Goal: Task Accomplishment & Management: Complete application form

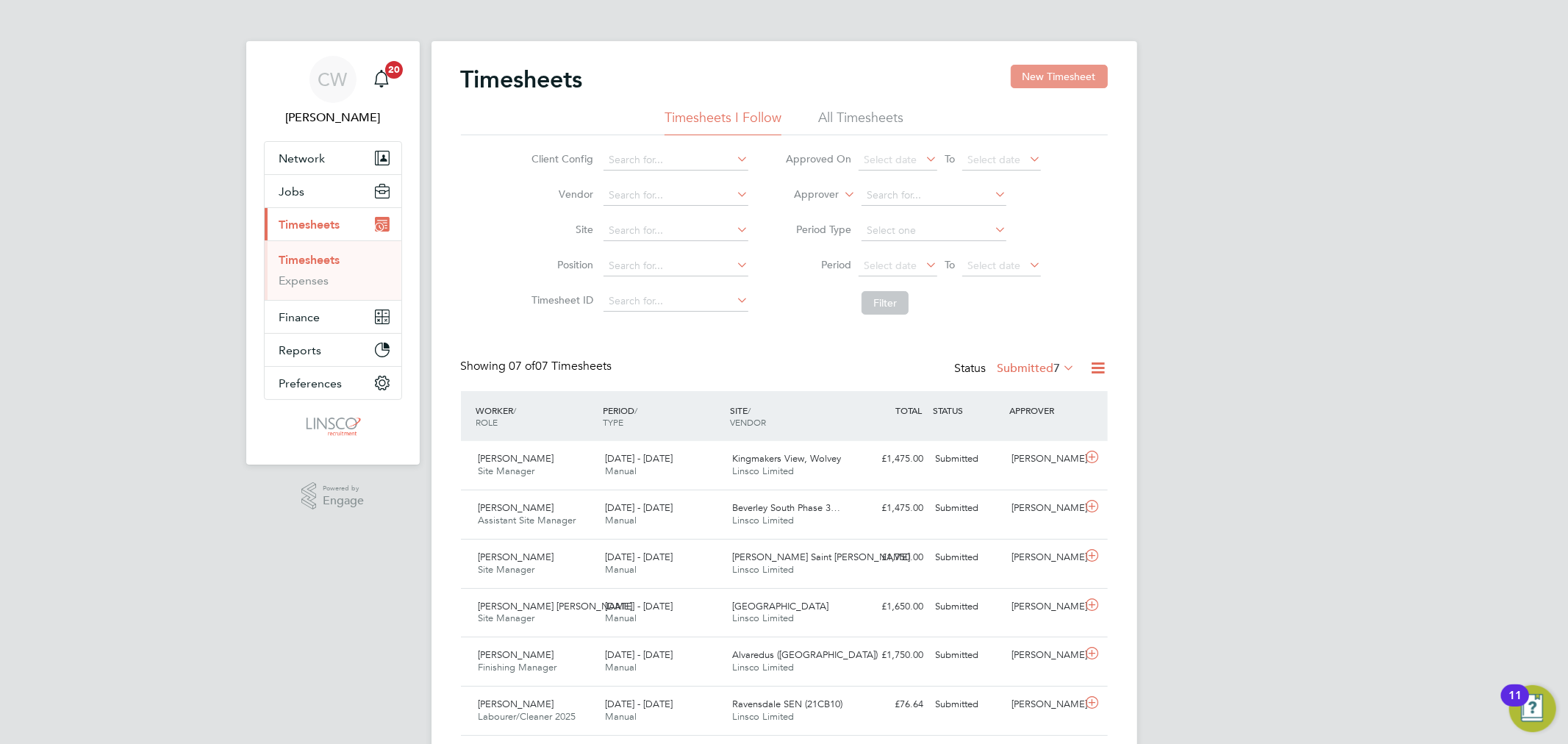
click at [1068, 78] on button "New Timesheet" at bounding box center [1059, 77] width 97 height 24
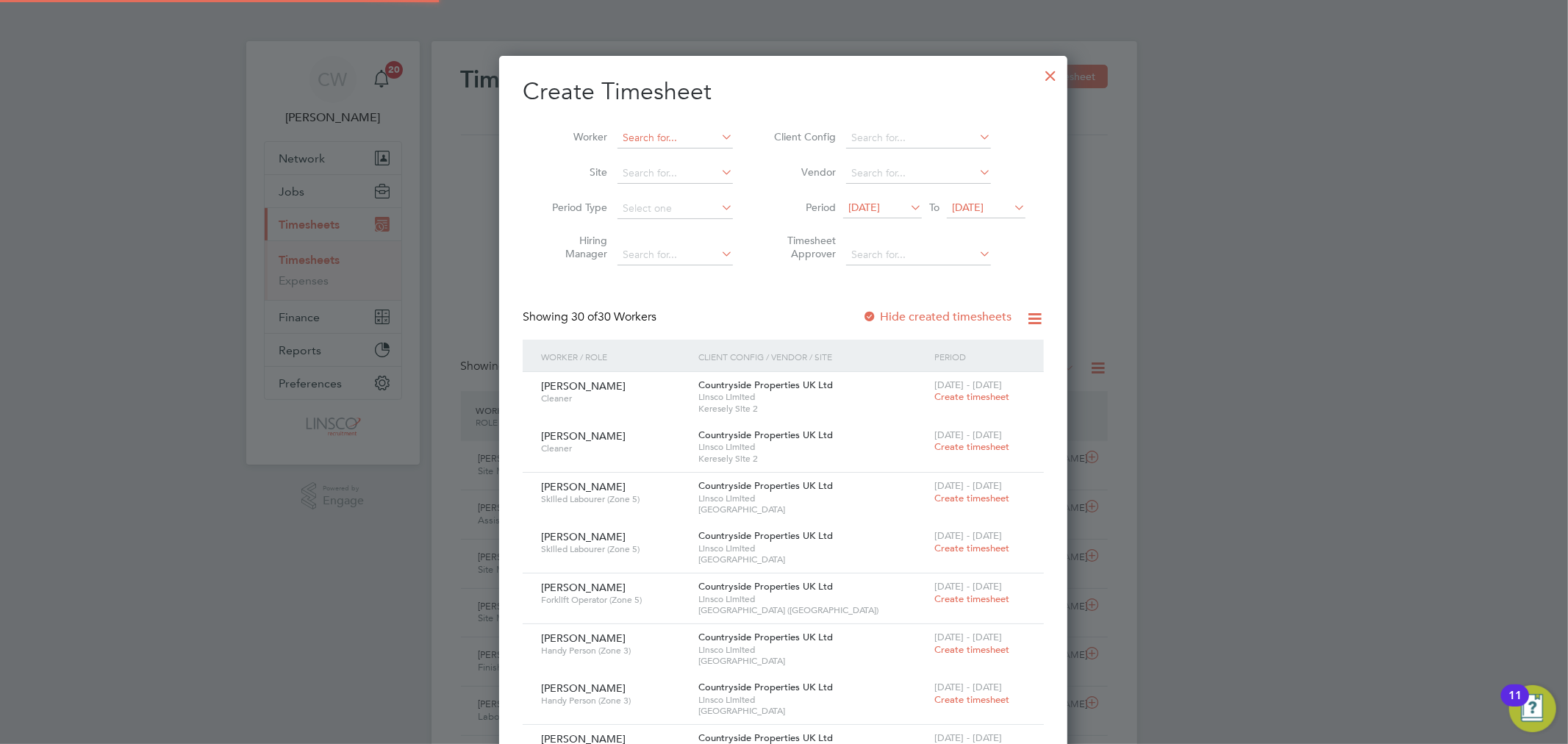
click at [660, 146] on input at bounding box center [675, 137] width 115 height 20
click at [632, 159] on b "[PERSON_NAME]" at bounding box center [665, 157] width 85 height 12
type input "[PERSON_NAME]"
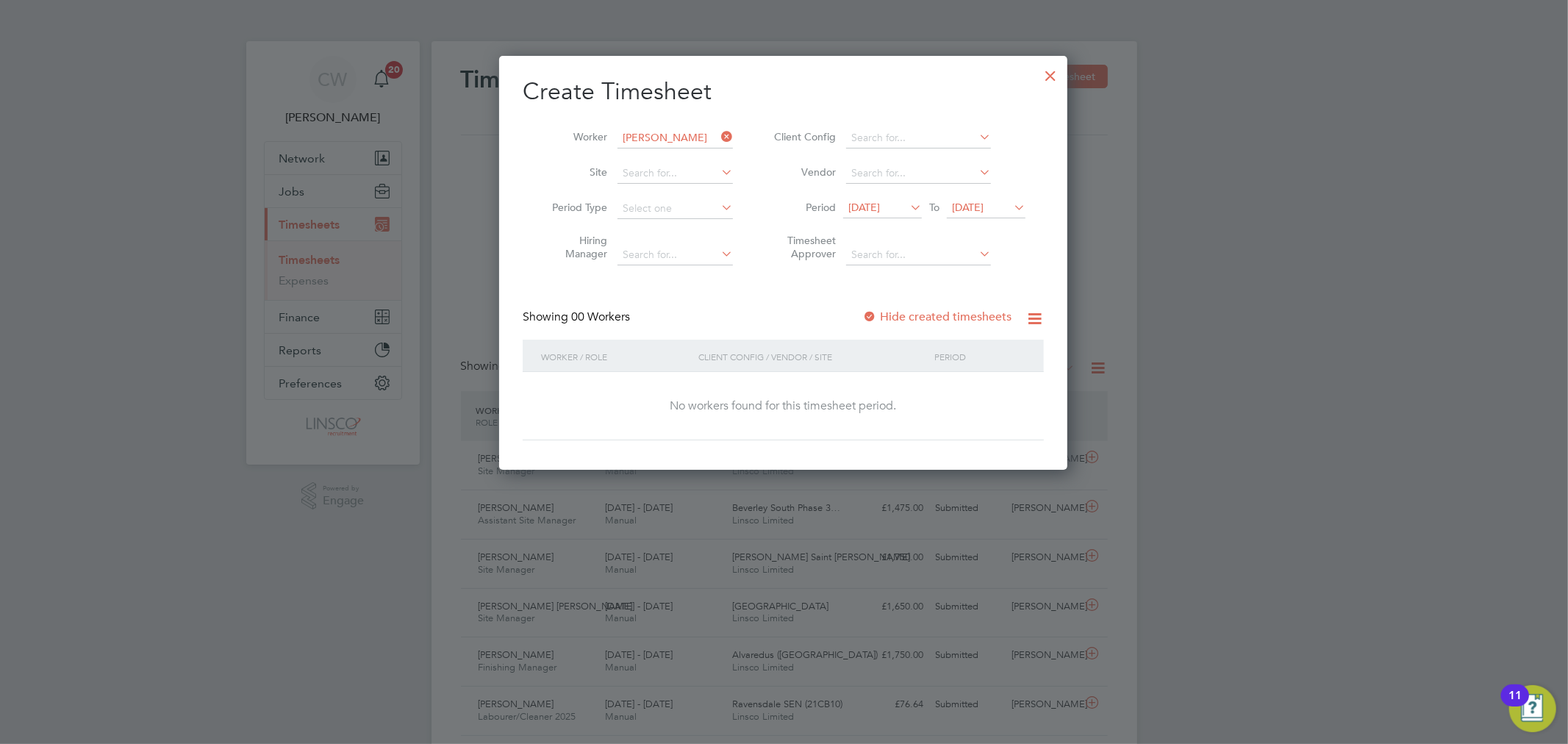
click at [984, 201] on span "[DATE]" at bounding box center [968, 207] width 32 height 13
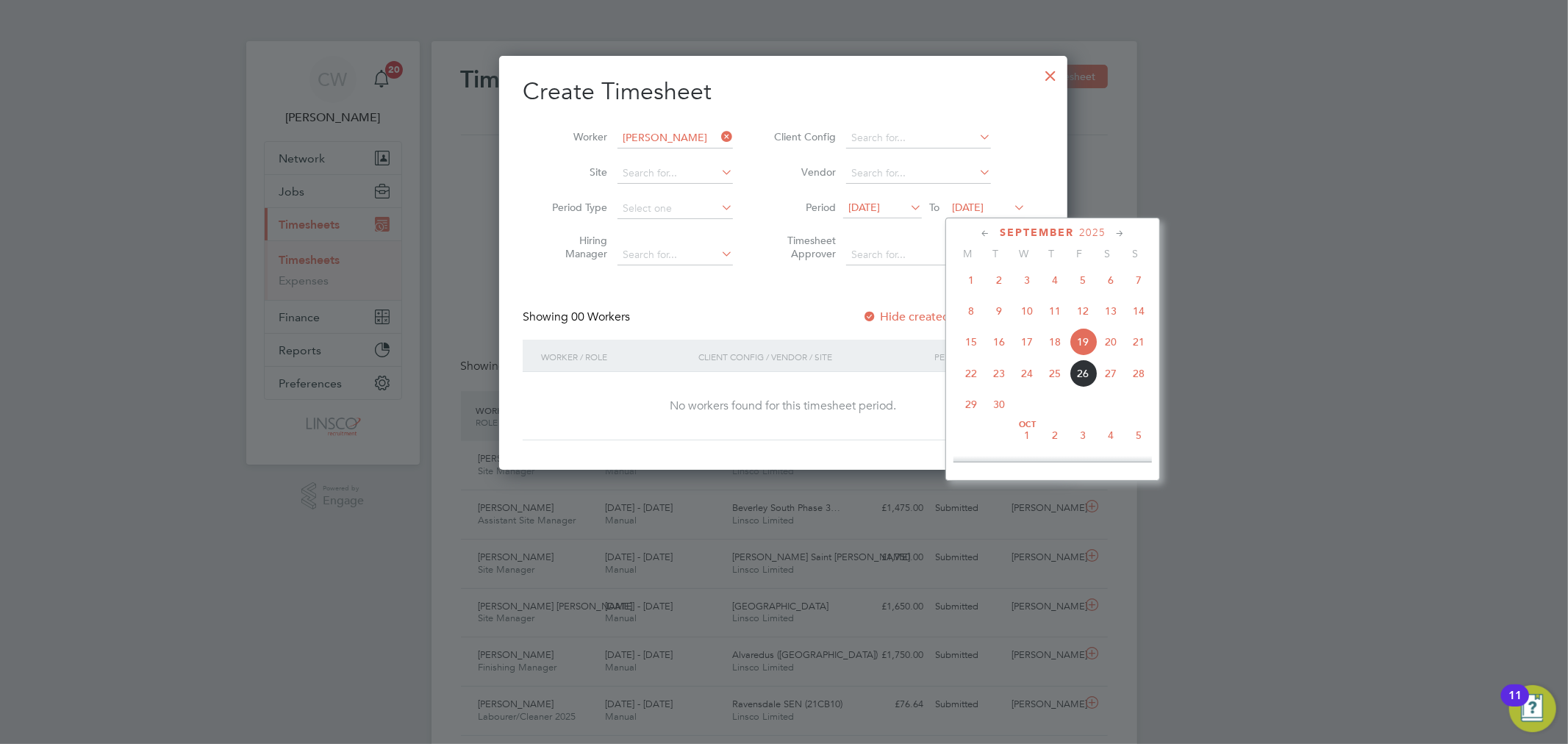
click at [1082, 384] on span "26" at bounding box center [1083, 374] width 28 height 28
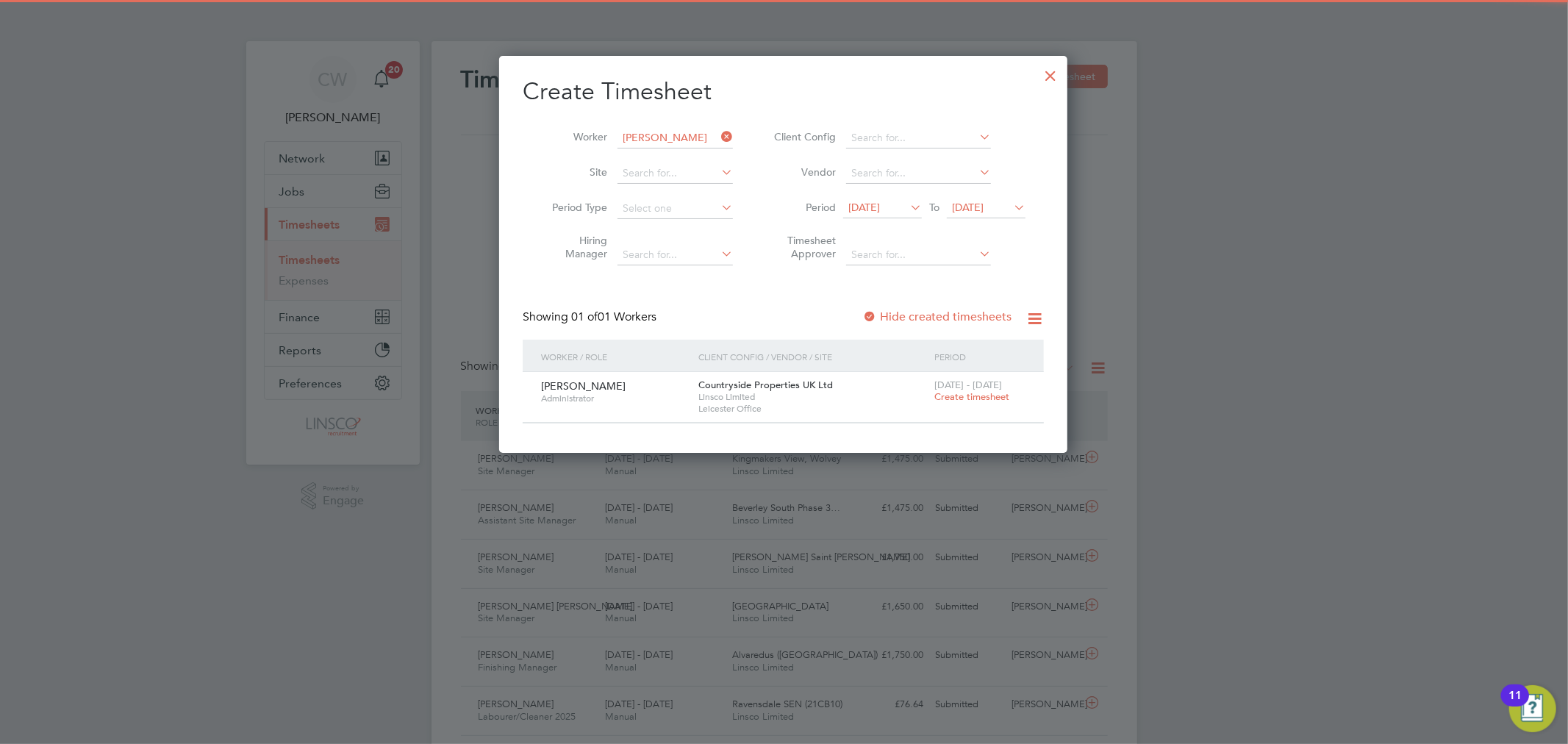
click at [974, 399] on span "Create timesheet" at bounding box center [972, 397] width 75 height 12
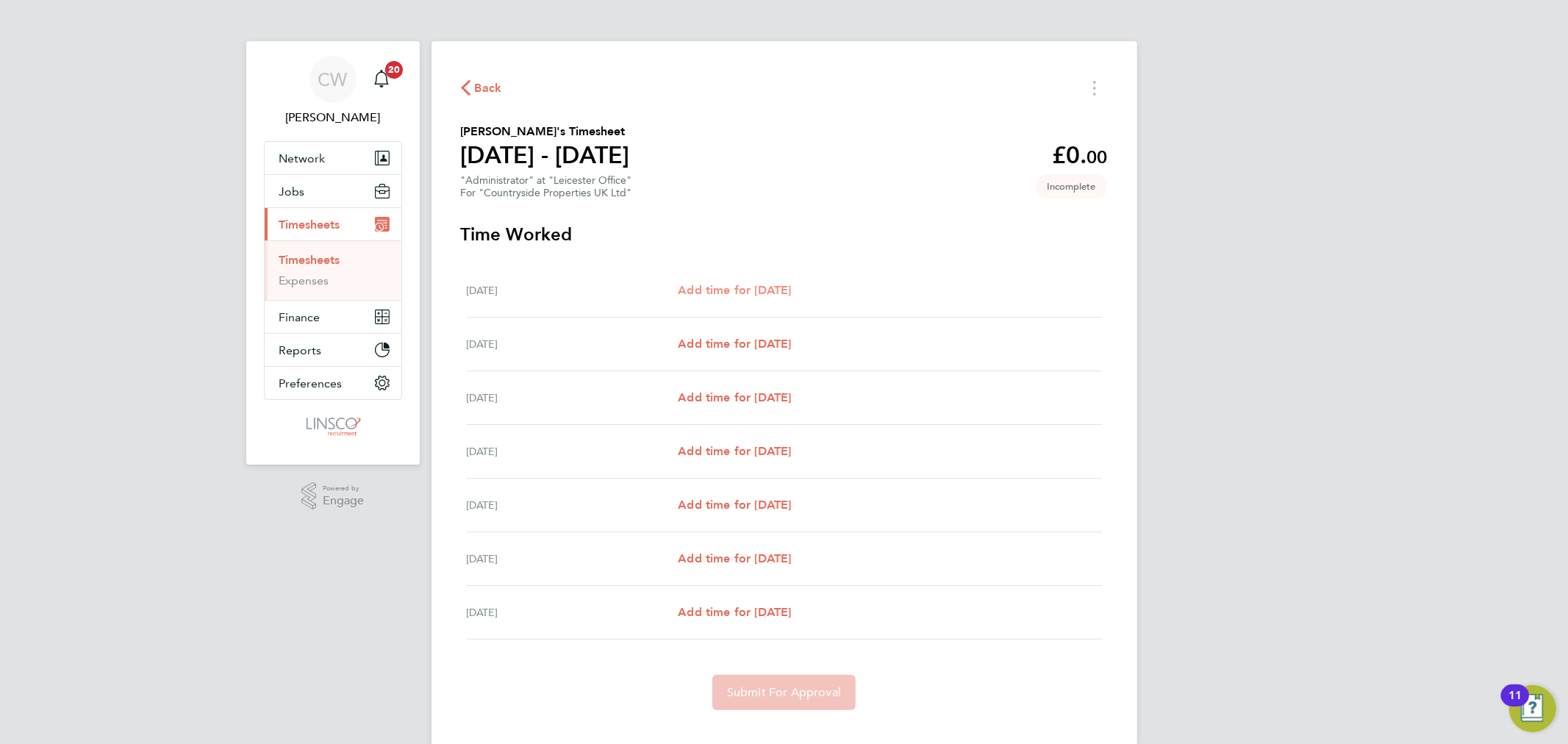
click at [766, 283] on span "Add time for [DATE]" at bounding box center [734, 290] width 113 height 14
select select "30"
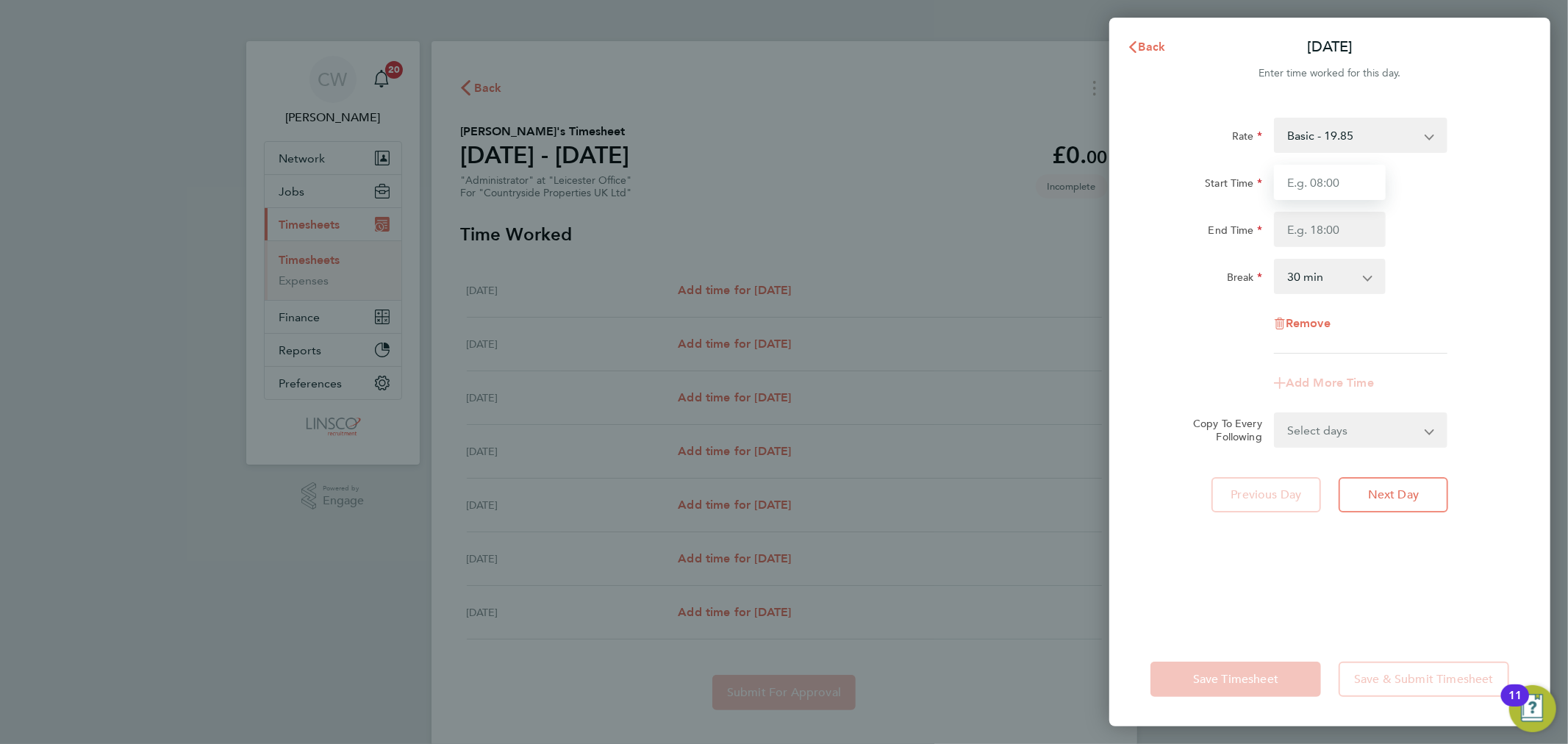
click at [1315, 169] on input "Start Time" at bounding box center [1330, 182] width 112 height 35
type input "08:15"
type input "17:00"
drag, startPoint x: 1448, startPoint y: 306, endPoint x: 1409, endPoint y: 405, distance: 106.4
click at [1450, 320] on div "Rate Basic - 19.85 Start Time 08:15 End Time 17:00 Break 0 min 15 min 30 min 45…" at bounding box center [1330, 236] width 359 height 236
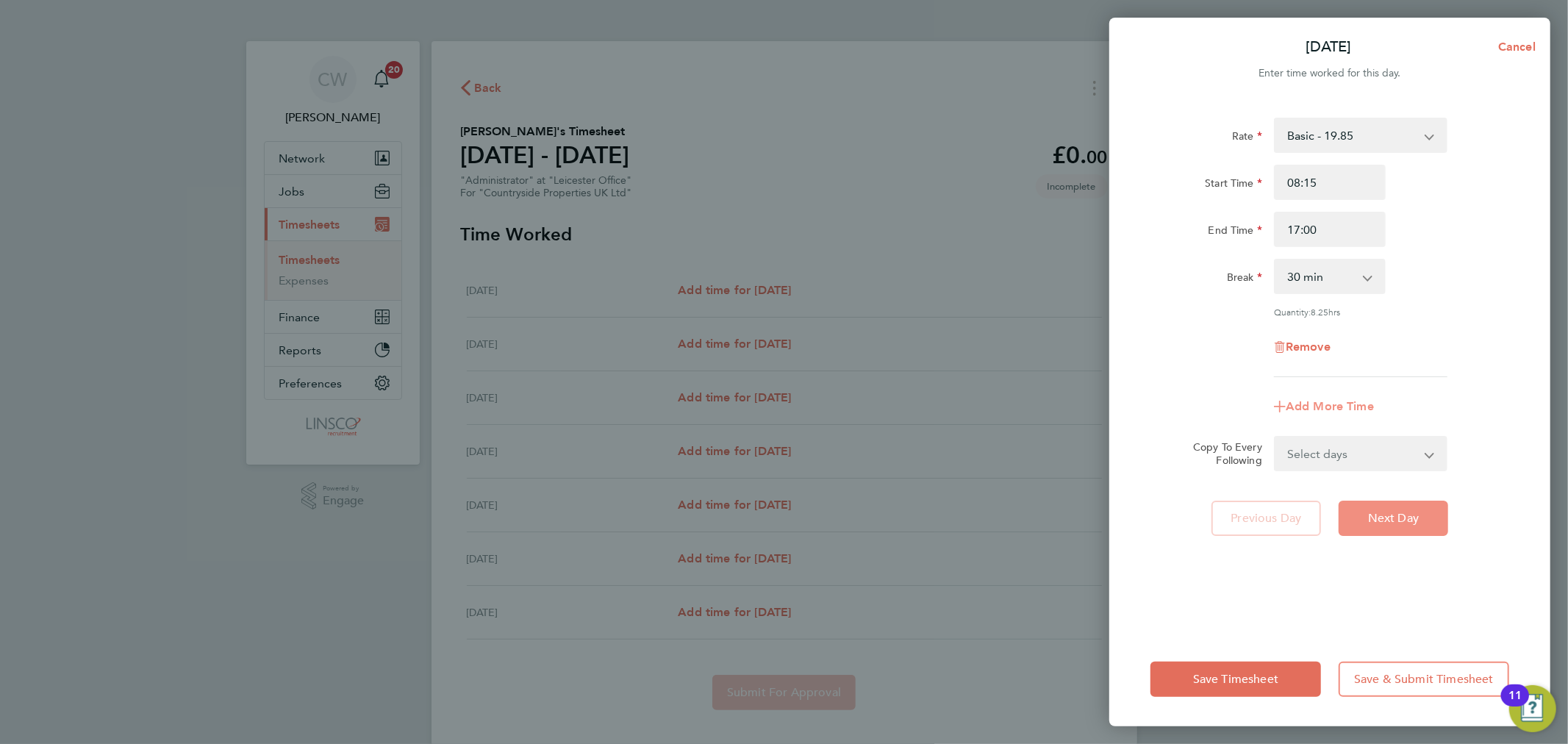
drag, startPoint x: 1375, startPoint y: 504, endPoint x: 1361, endPoint y: 412, distance: 93.1
click at [1375, 504] on button "Next Day" at bounding box center [1393, 518] width 110 height 35
select select "30"
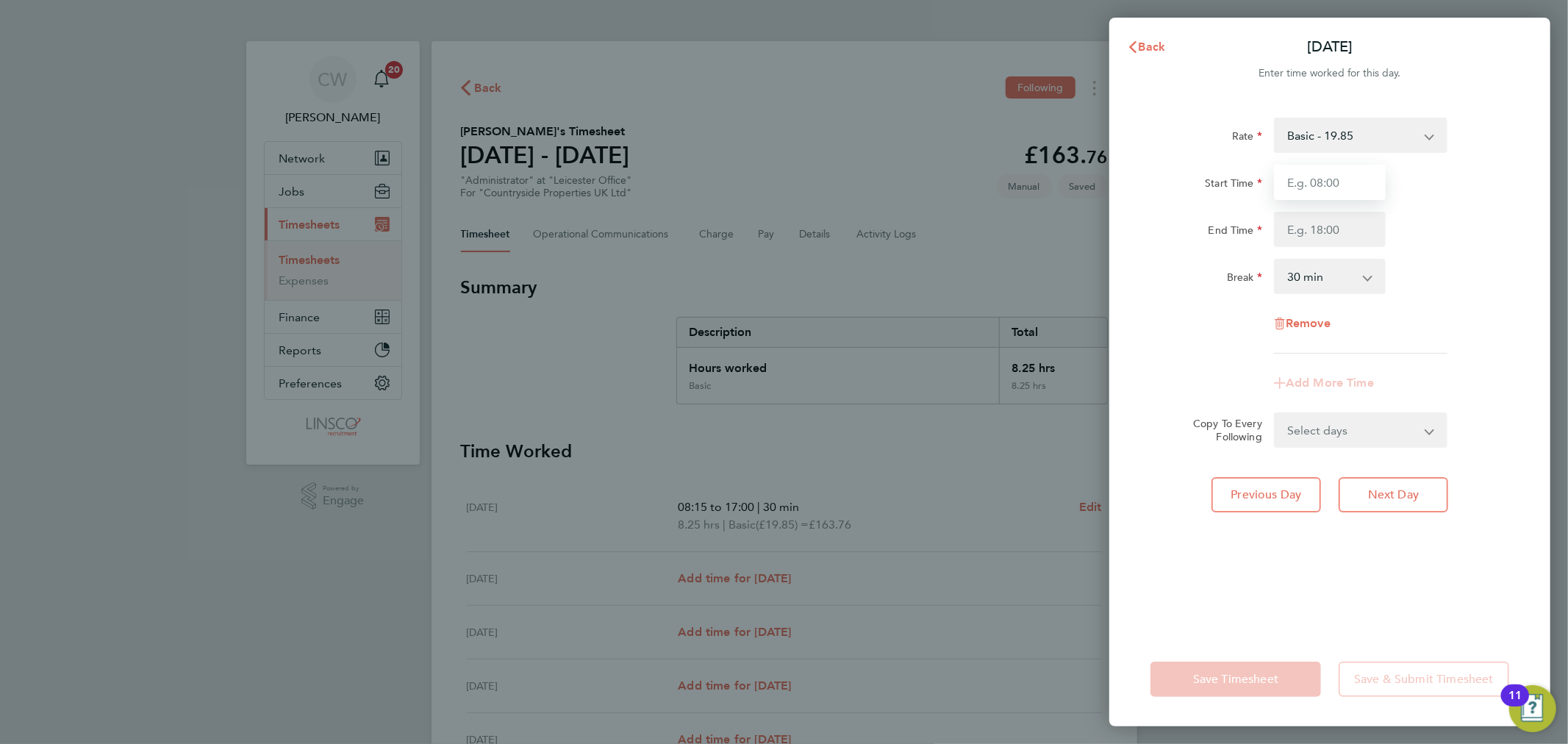
click at [1319, 173] on input "Start Time" at bounding box center [1330, 182] width 112 height 35
type input "08:00"
click at [1382, 437] on select "Select days Day Weekday (Mon-Fri) Weekend (Sat-Sun) [DATE] [DATE] [DATE] [DATE]…" at bounding box center [1353, 430] width 155 height 33
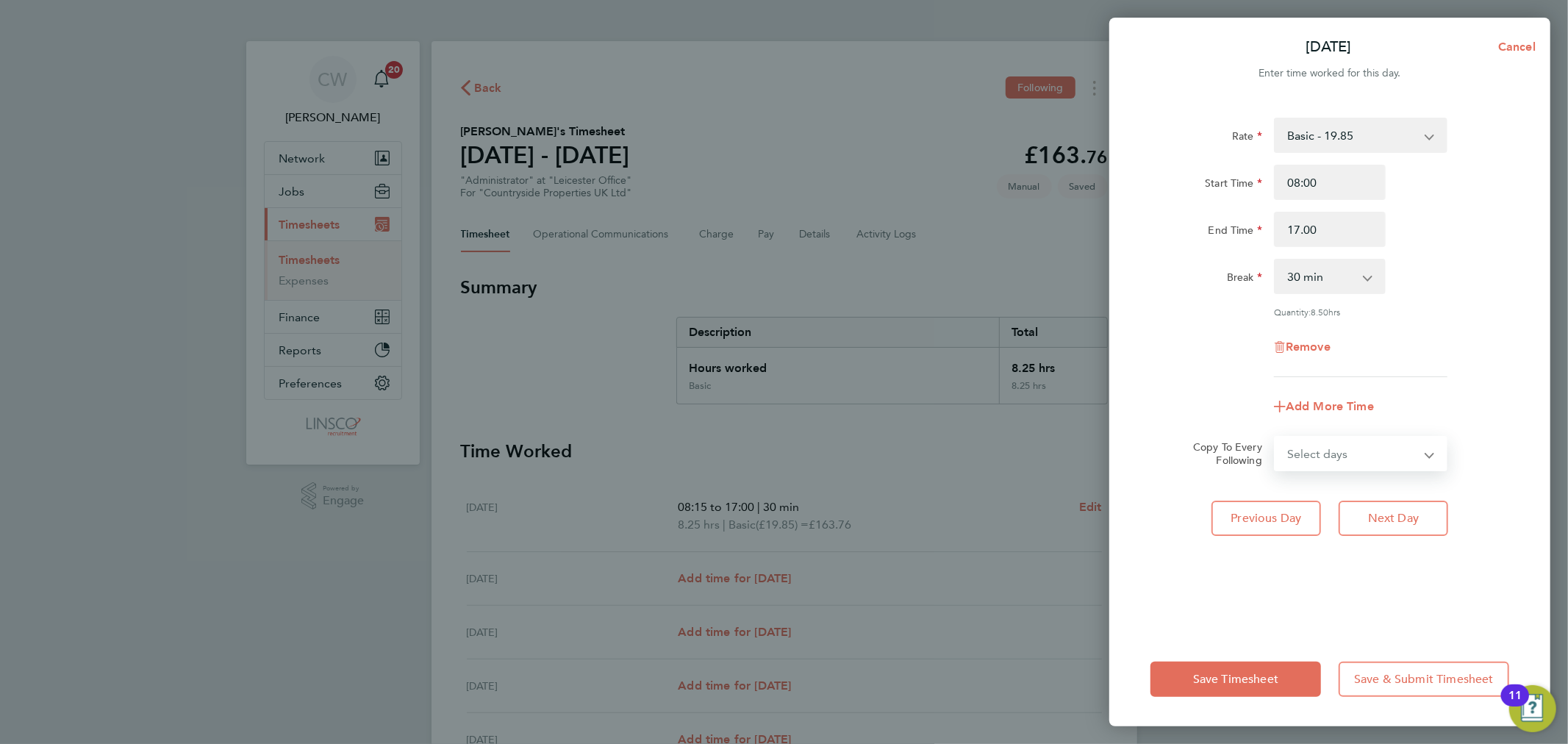
type input "17:00"
click at [1441, 356] on div "Remove" at bounding box center [1330, 347] width 370 height 35
click at [1404, 512] on span "Next Day" at bounding box center [1394, 518] width 51 height 15
select select "30"
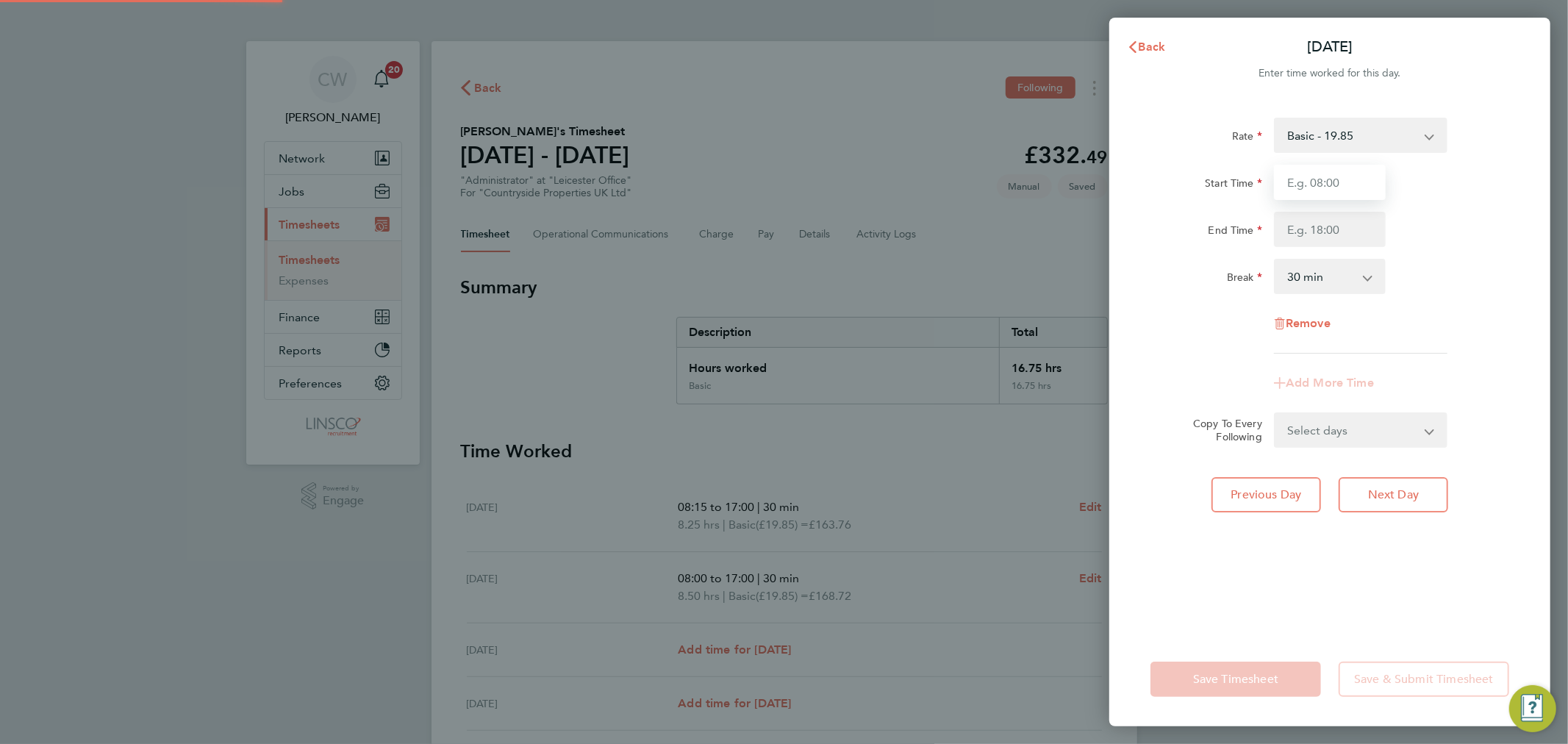
click at [1342, 180] on input "Start Time" at bounding box center [1330, 182] width 112 height 35
type input "08:00"
type input "17:15"
click at [1474, 255] on div "Rate Basic - 19.85 Start Time 08:00 End Time 17:15 Break 0 min 15 min 30 min 45…" at bounding box center [1330, 236] width 359 height 236
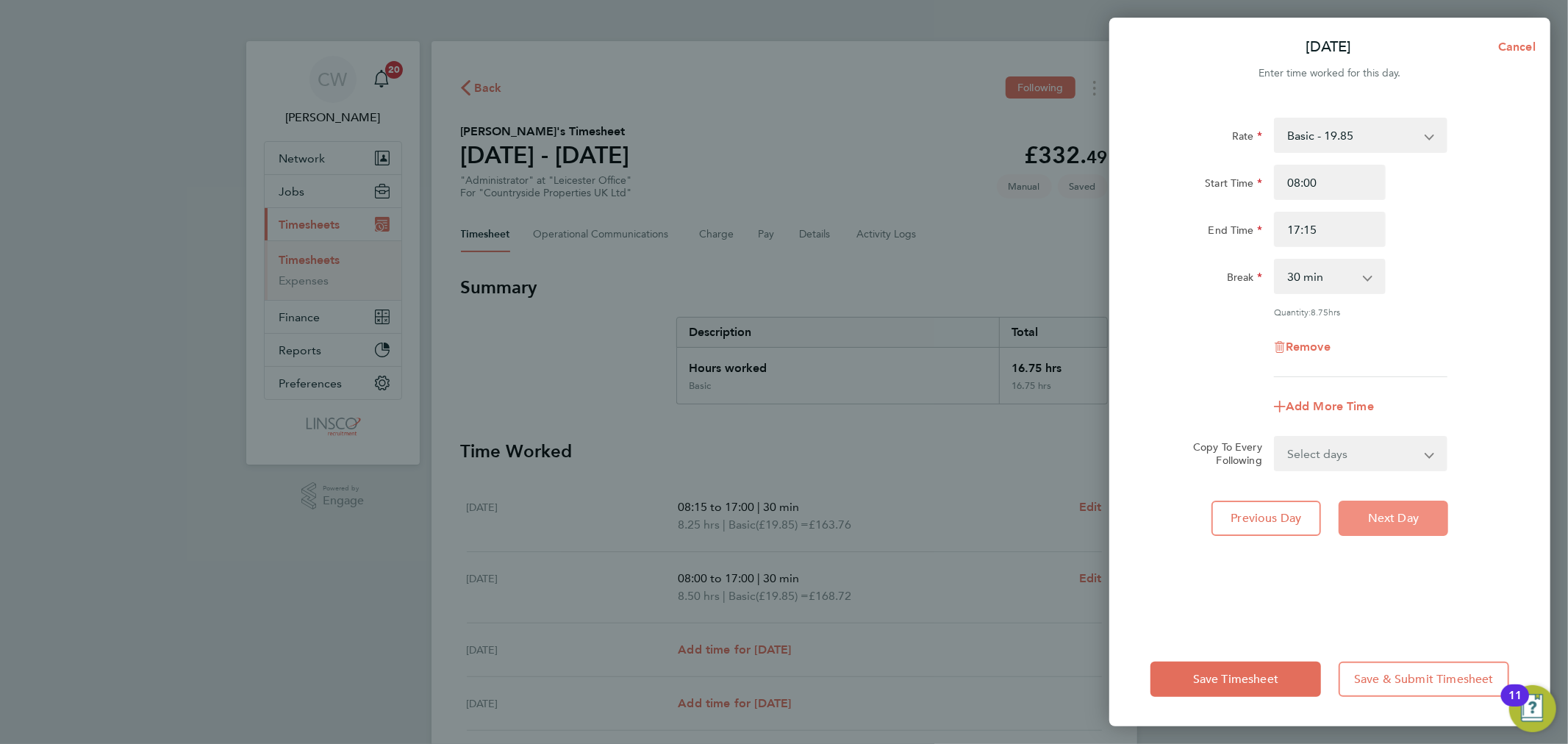
click at [1410, 528] on button "Next Day" at bounding box center [1393, 518] width 110 height 35
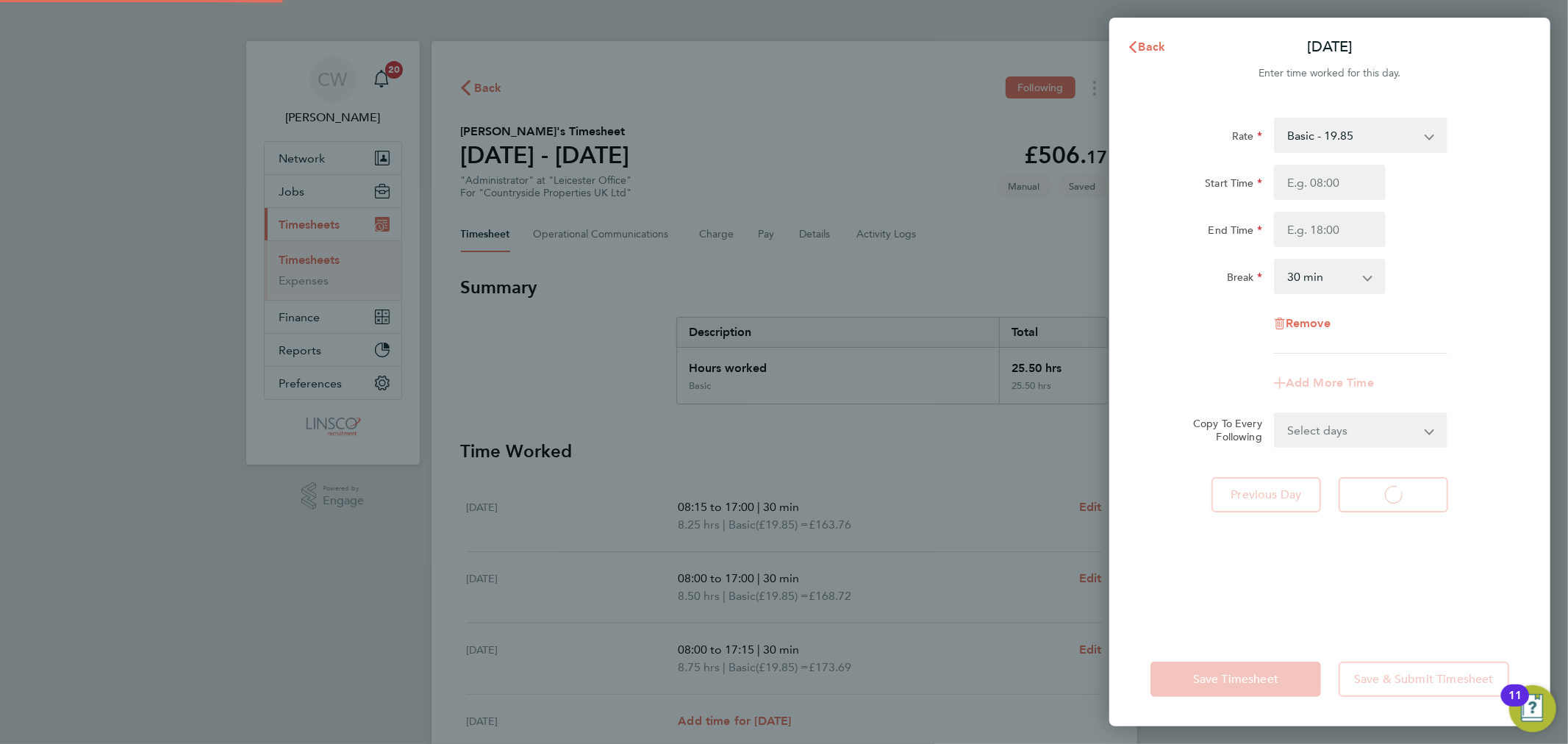
select select "30"
click at [1342, 179] on input "Start Time" at bounding box center [1330, 182] width 112 height 35
drag, startPoint x: 1337, startPoint y: 175, endPoint x: 1246, endPoint y: 170, distance: 91.1
click at [1246, 170] on div "Start Time 08:00" at bounding box center [1330, 182] width 370 height 35
type input "07:30"
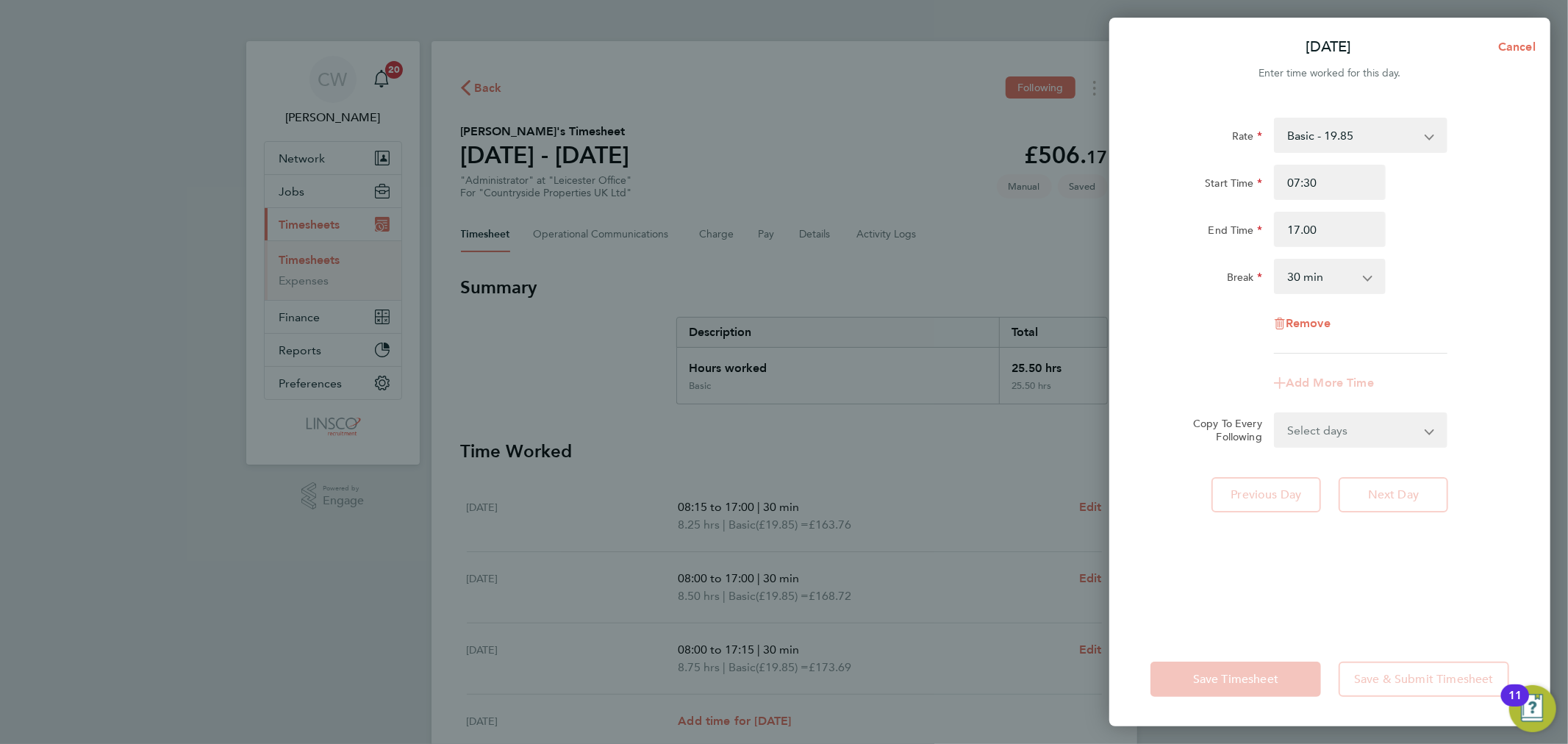
type input "17:00"
click at [1486, 246] on div "End Time 17:00" at bounding box center [1330, 230] width 370 height 35
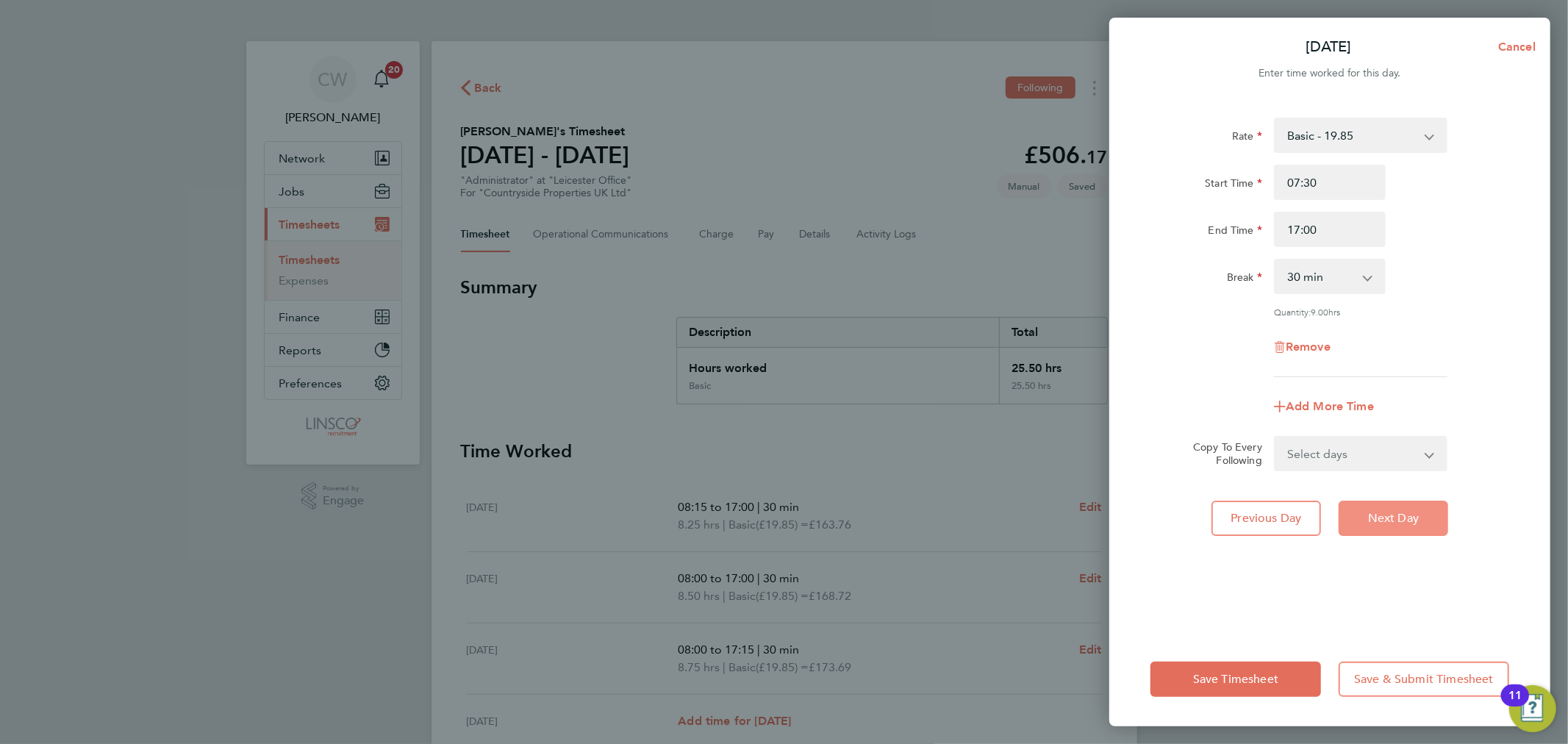
click at [1392, 518] on span "Next Day" at bounding box center [1394, 518] width 51 height 15
select select "30"
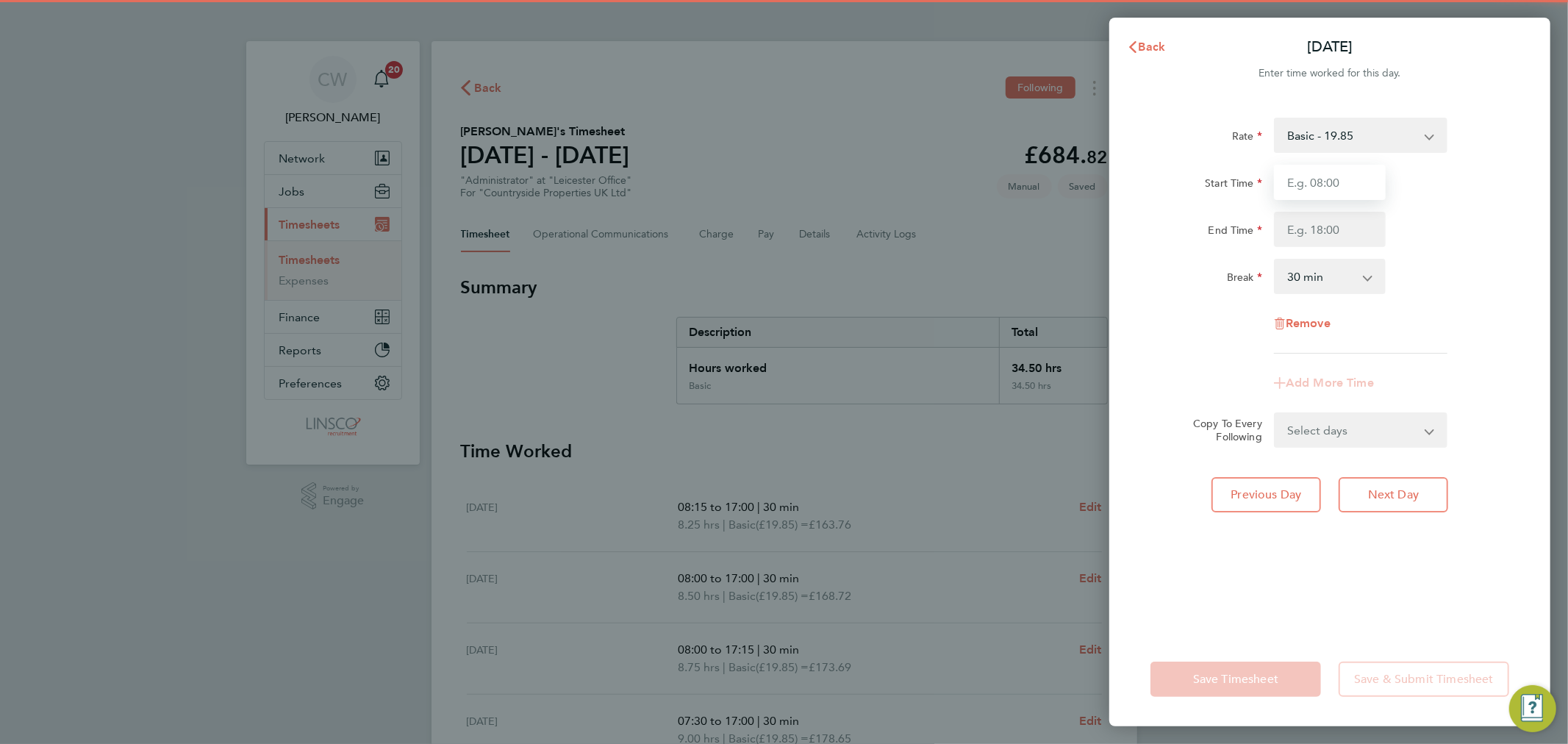
click at [1319, 186] on input "Start Time" at bounding box center [1330, 182] width 112 height 35
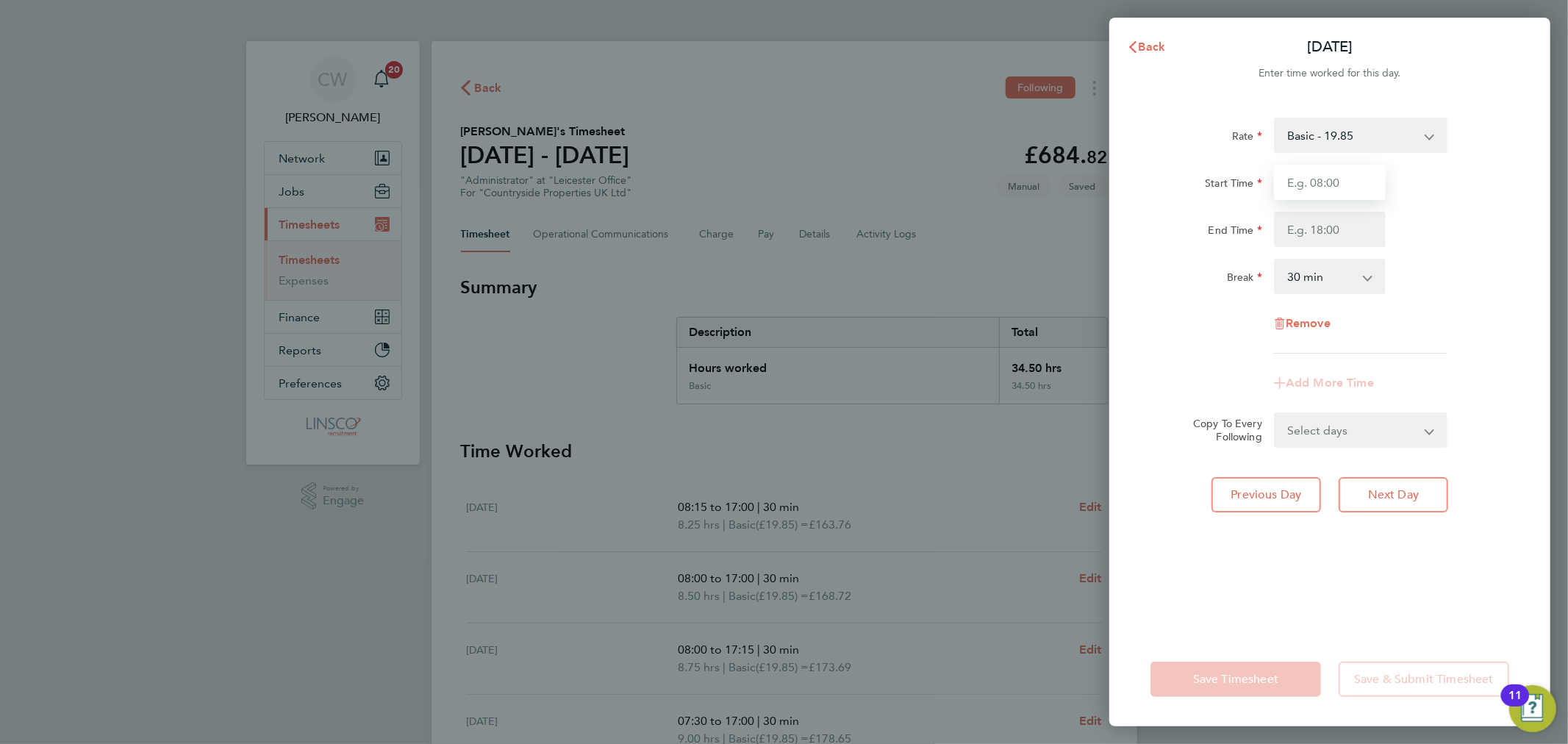
type input "1"
type input "07:30"
type input "16:30"
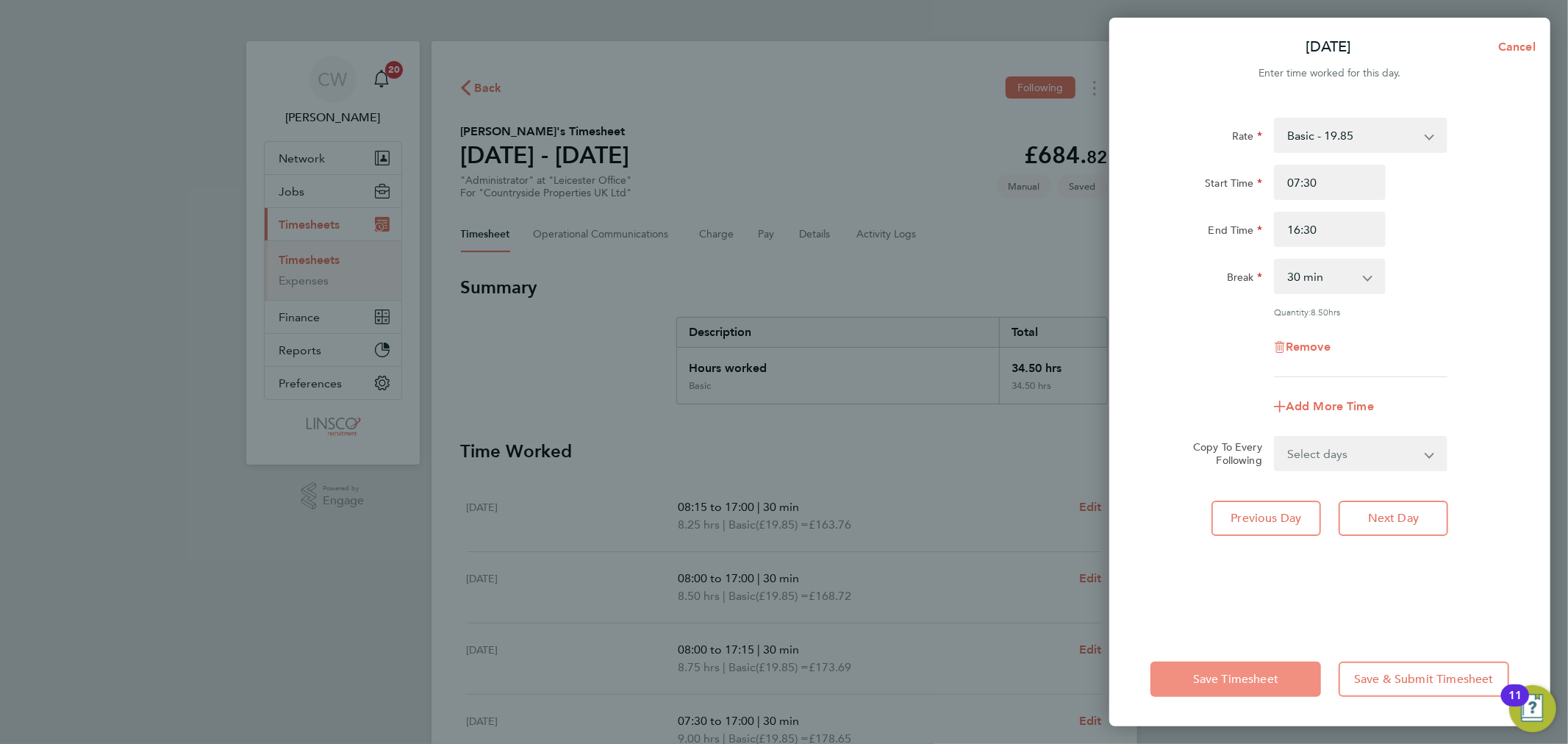
click at [1222, 680] on span "Save Timesheet" at bounding box center [1236, 679] width 85 height 15
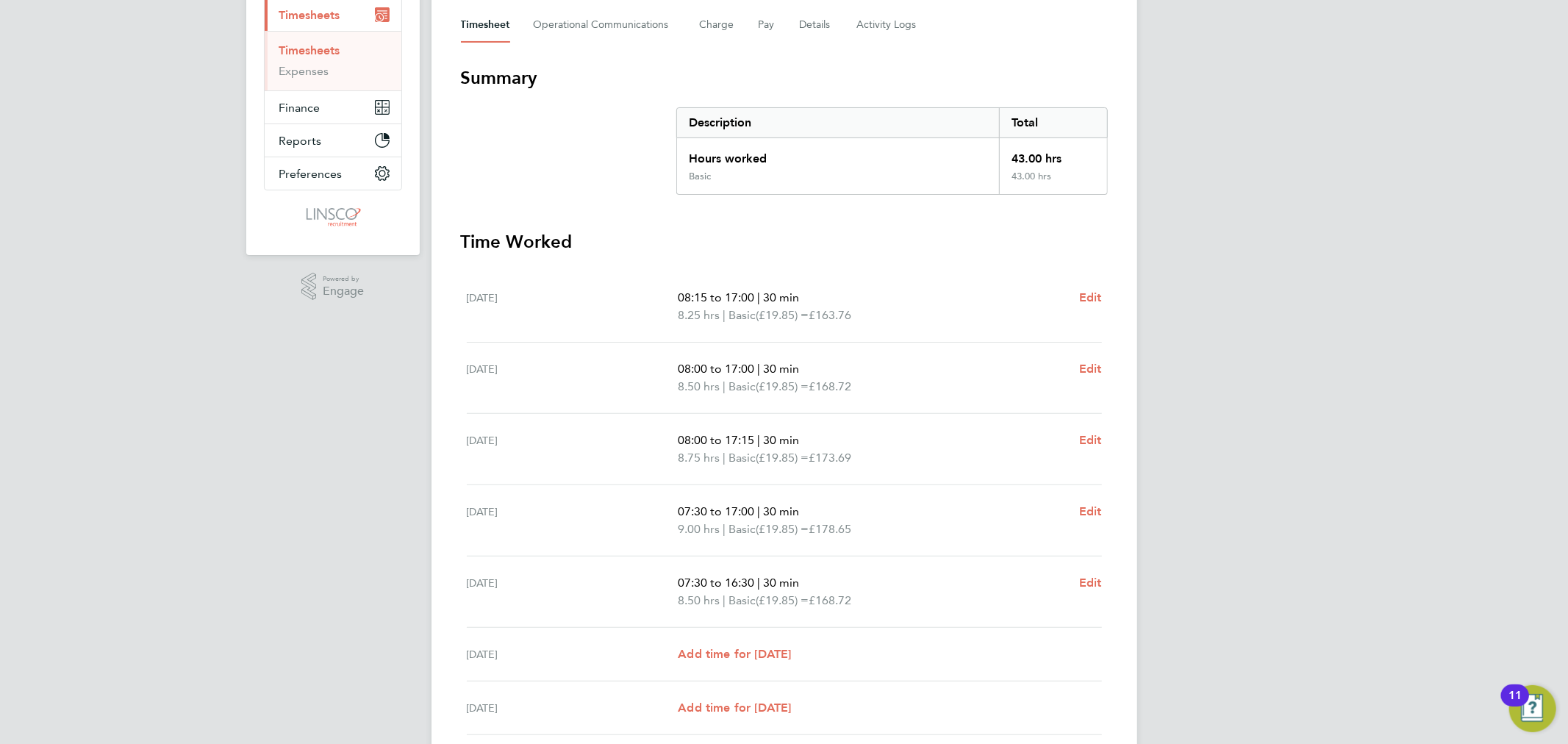
scroll to position [328, 0]
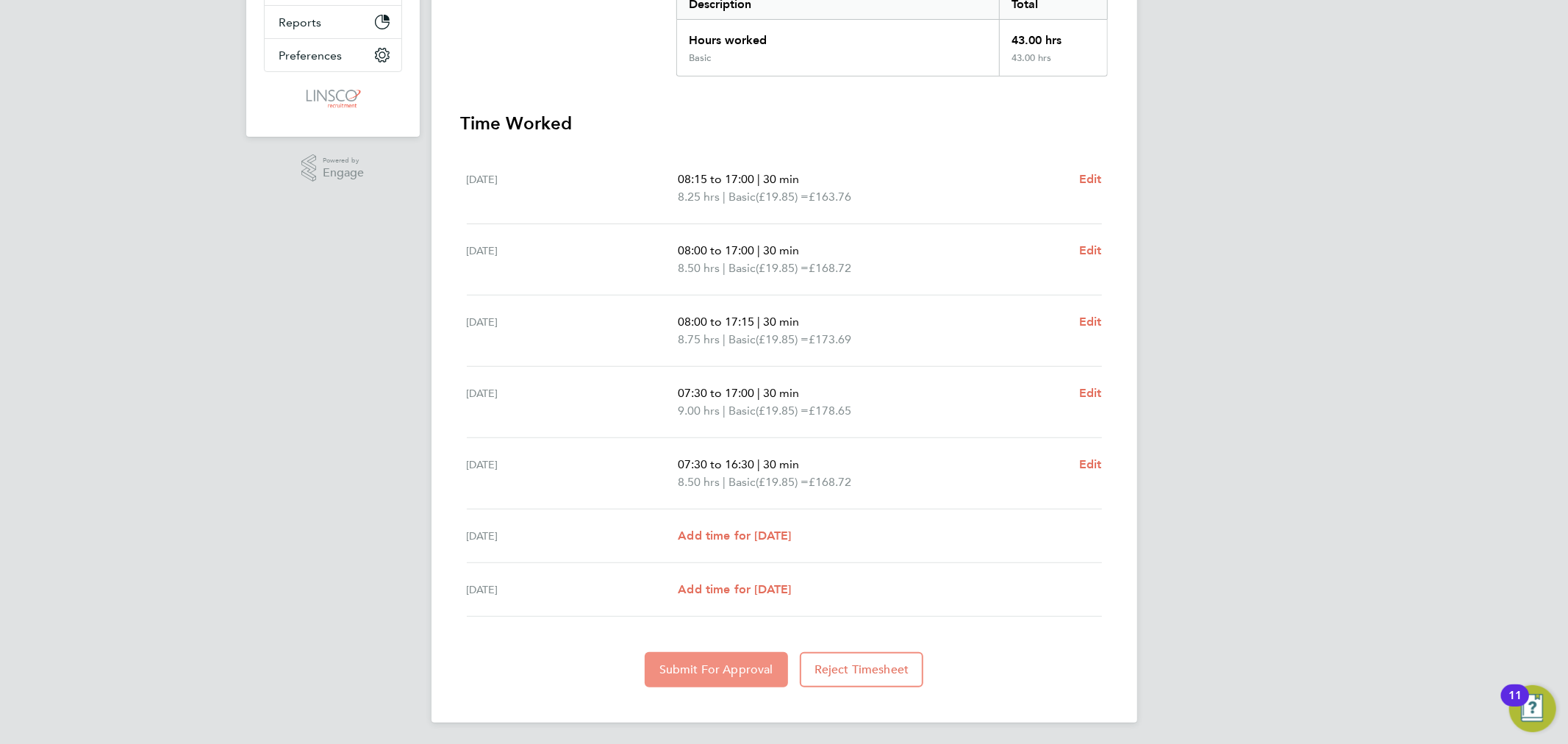
click at [725, 667] on span "Submit For Approval" at bounding box center [717, 669] width 114 height 15
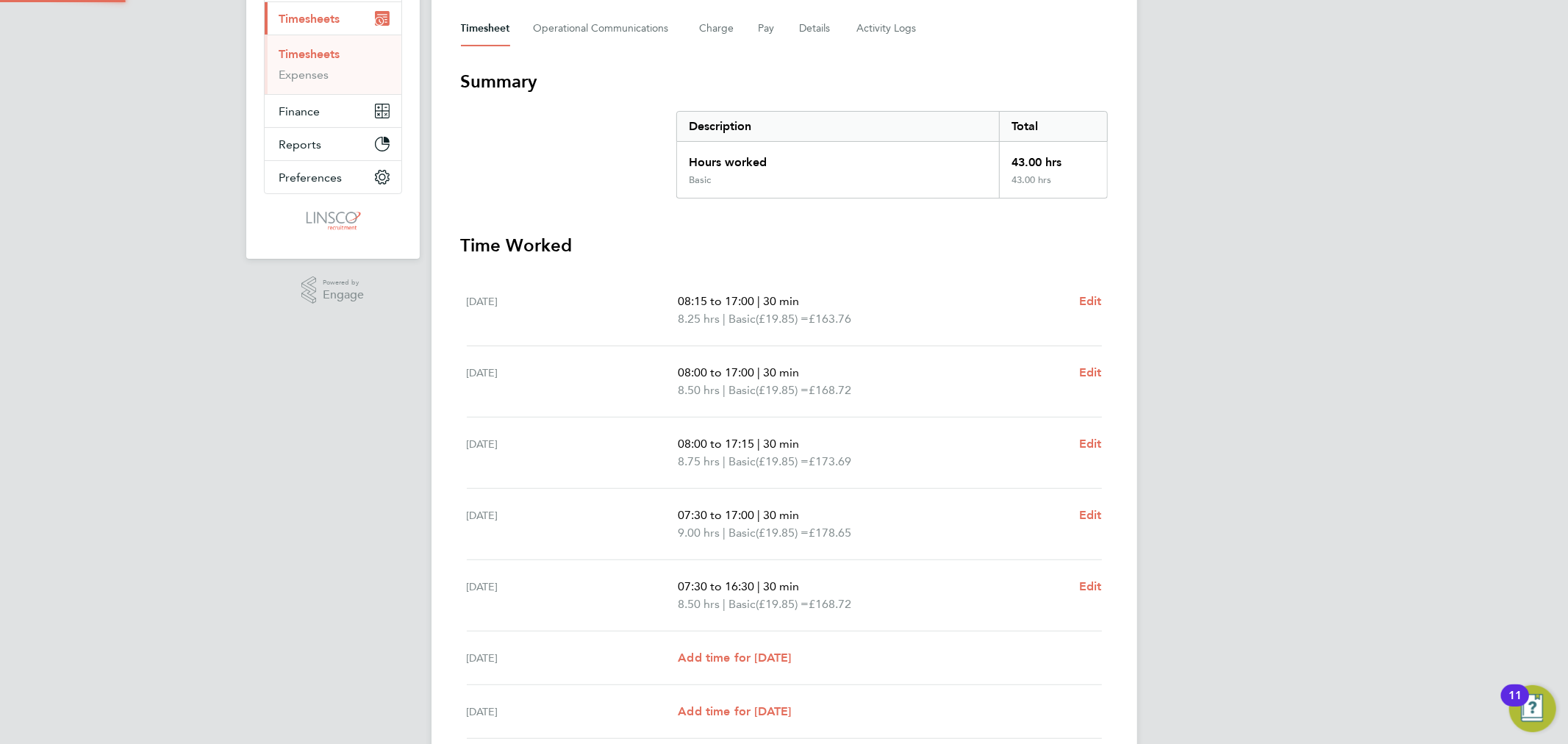
scroll to position [0, 0]
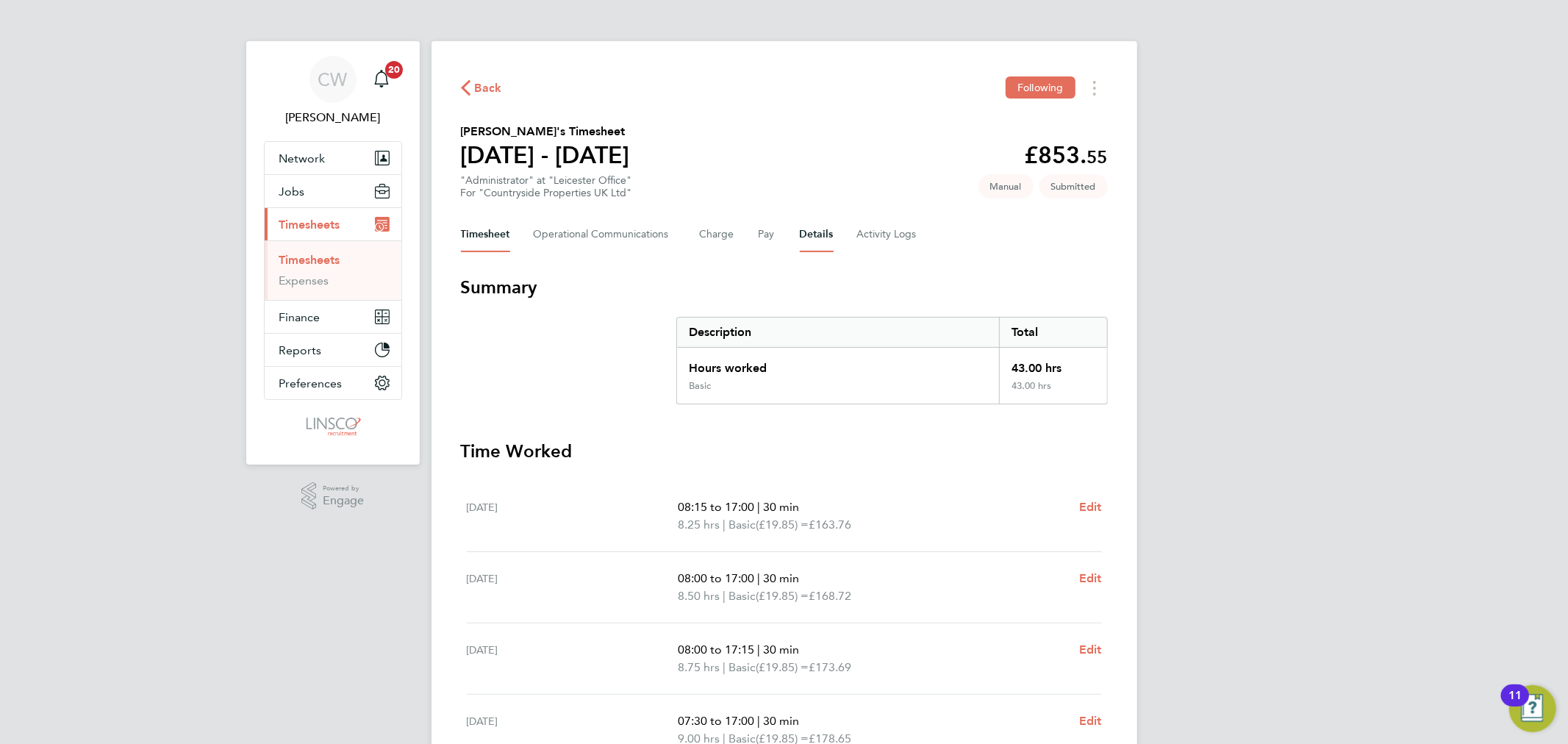
click at [809, 244] on button "Details" at bounding box center [817, 235] width 33 height 35
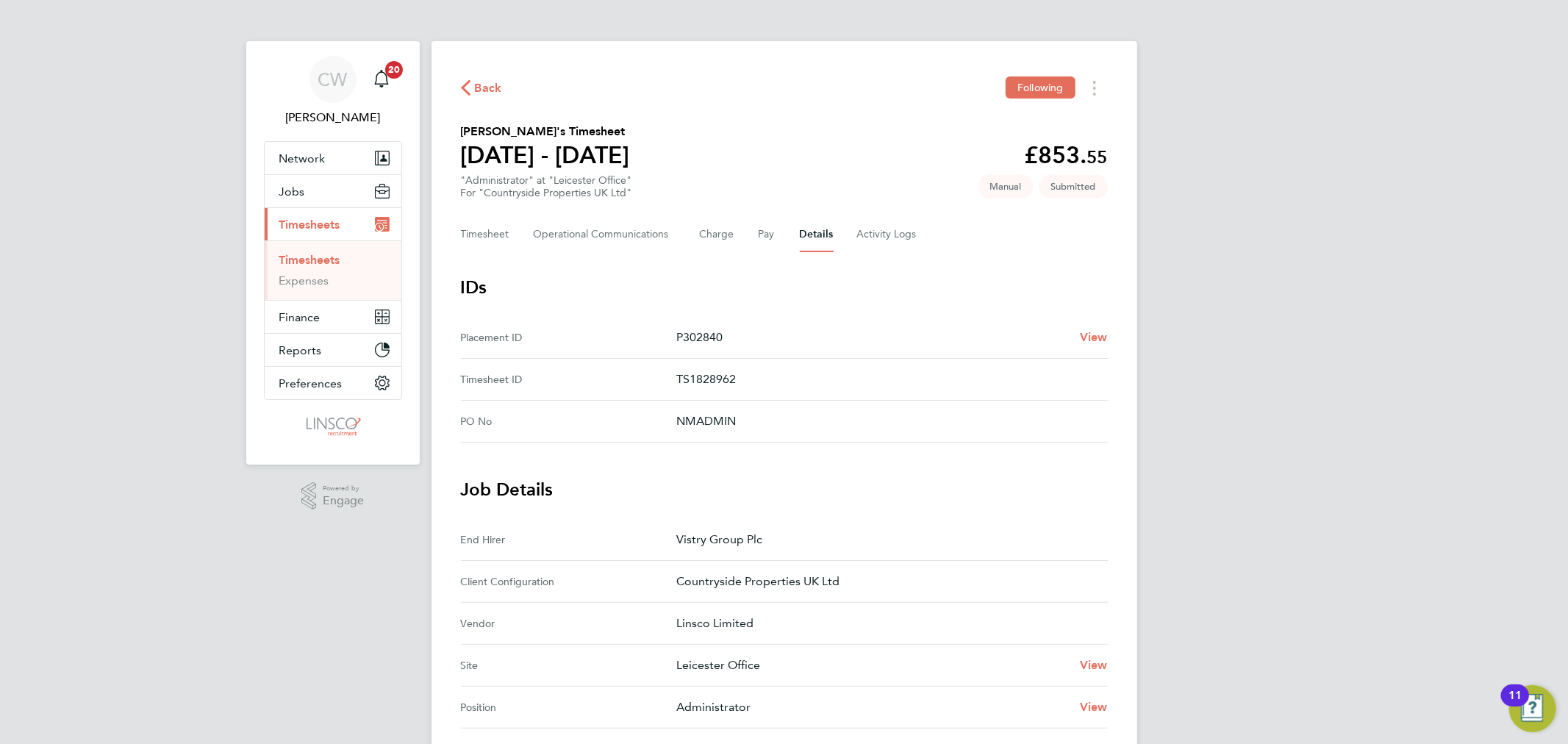
click at [478, 79] on span "Back" at bounding box center [488, 88] width 27 height 18
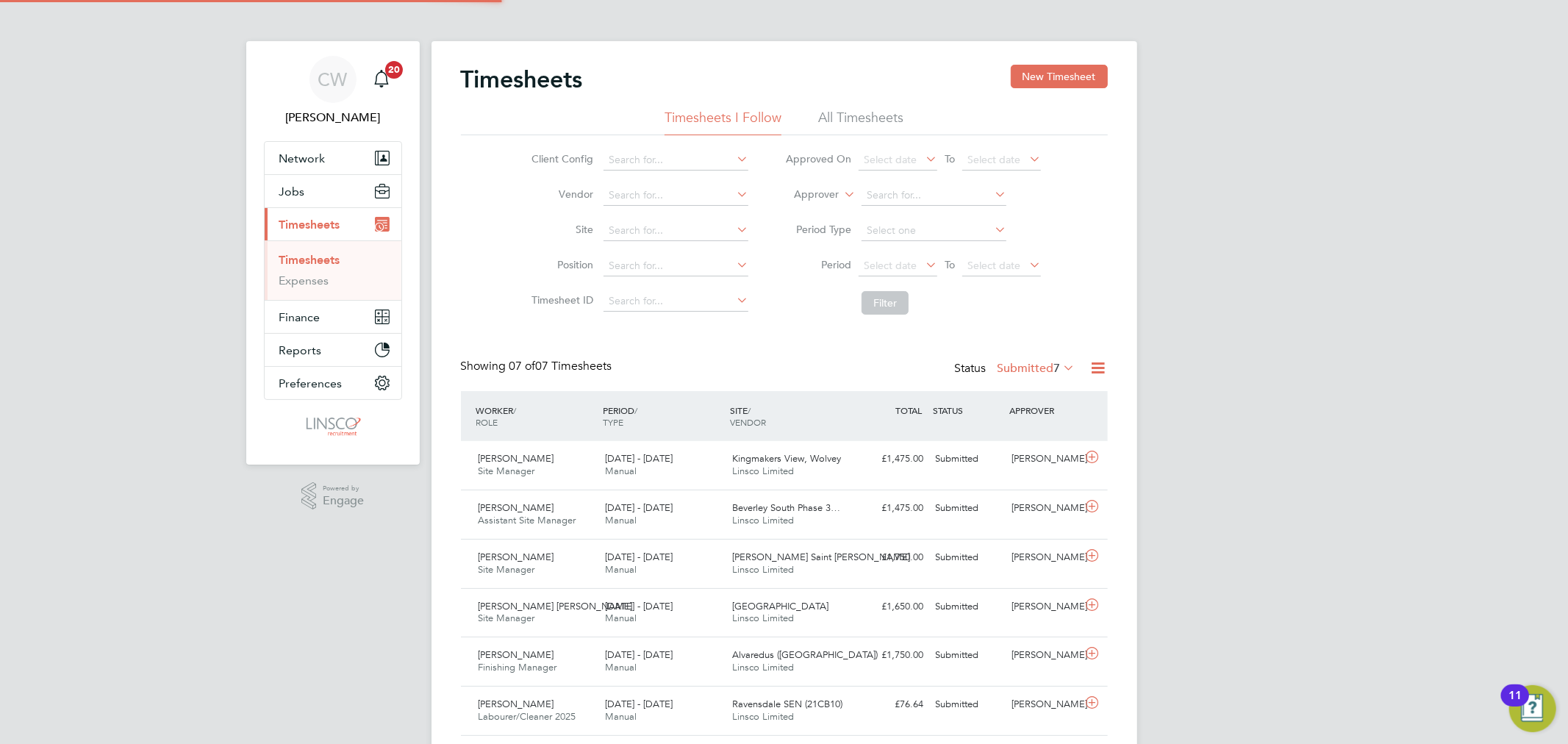
scroll to position [37, 128]
